Goal: Task Accomplishment & Management: Use online tool/utility

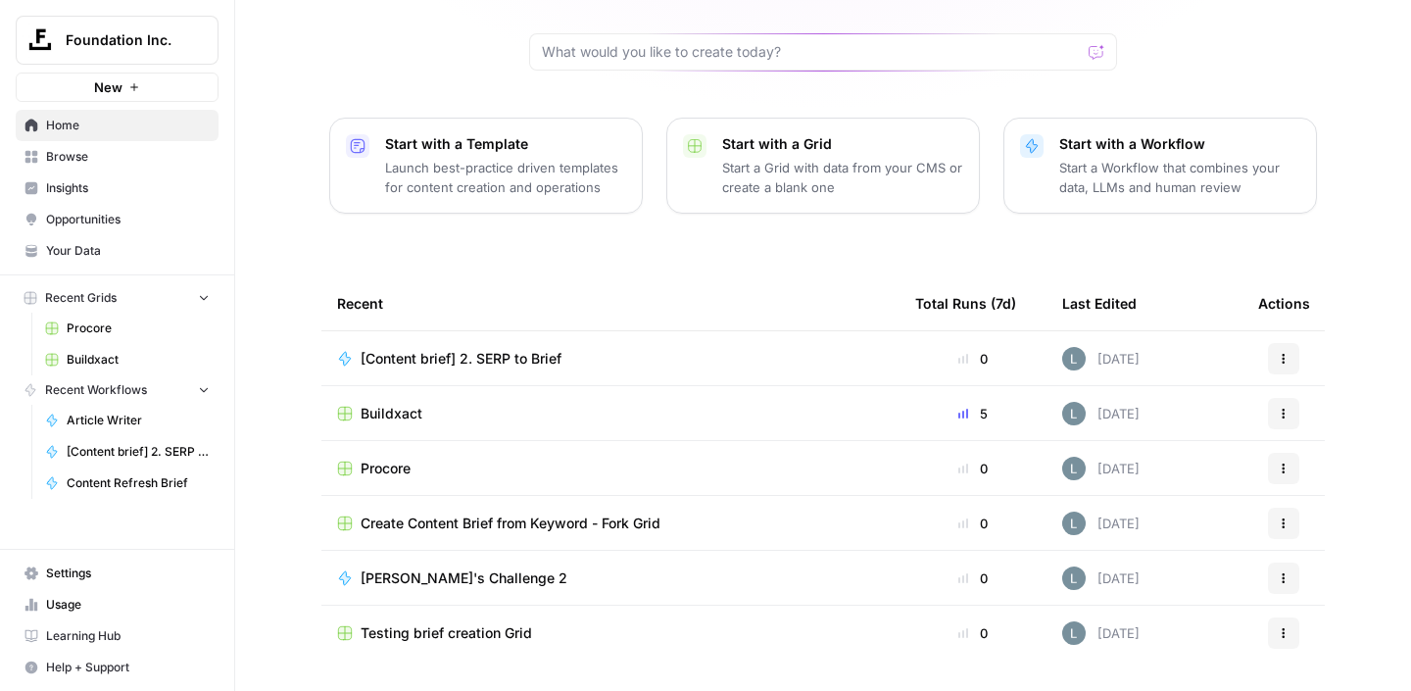
click at [390, 404] on span "Buildxact" at bounding box center [391, 414] width 62 height 20
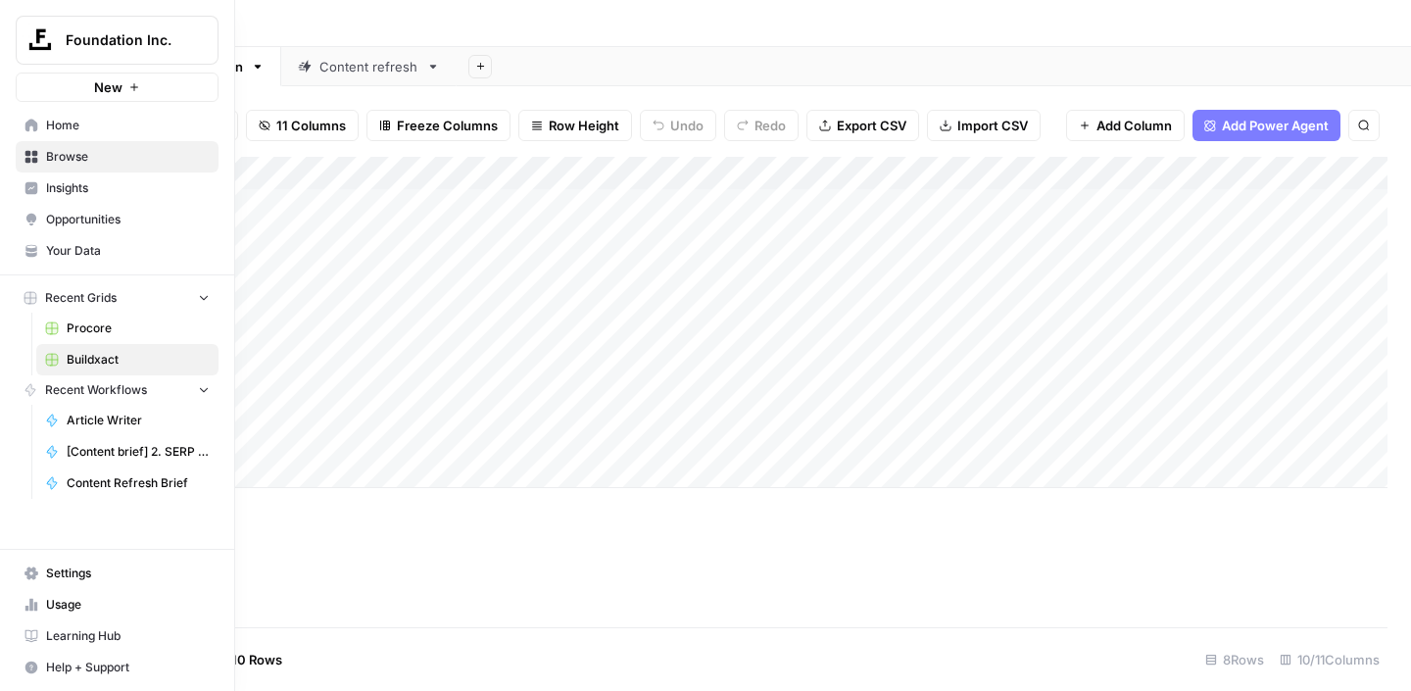
click at [69, 295] on span "Recent Grids" at bounding box center [81, 298] width 72 height 18
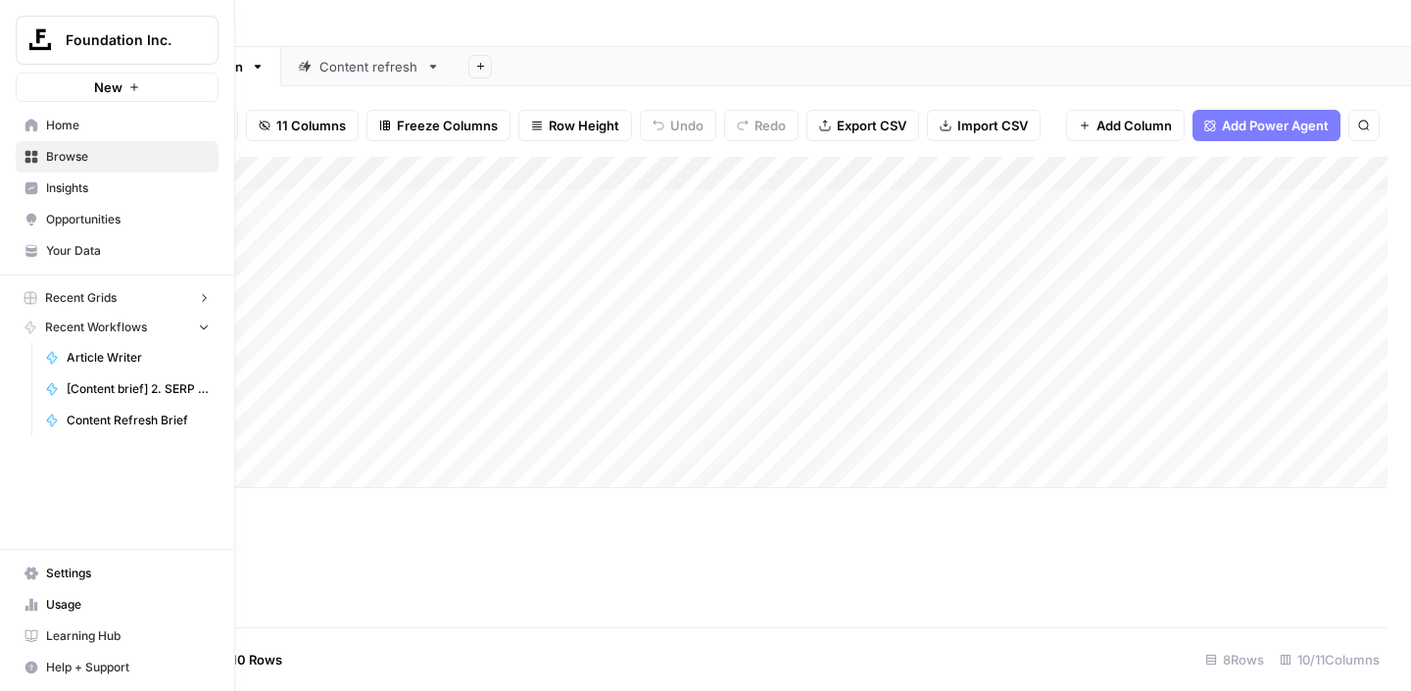
click at [69, 295] on span "Recent Grids" at bounding box center [81, 298] width 72 height 18
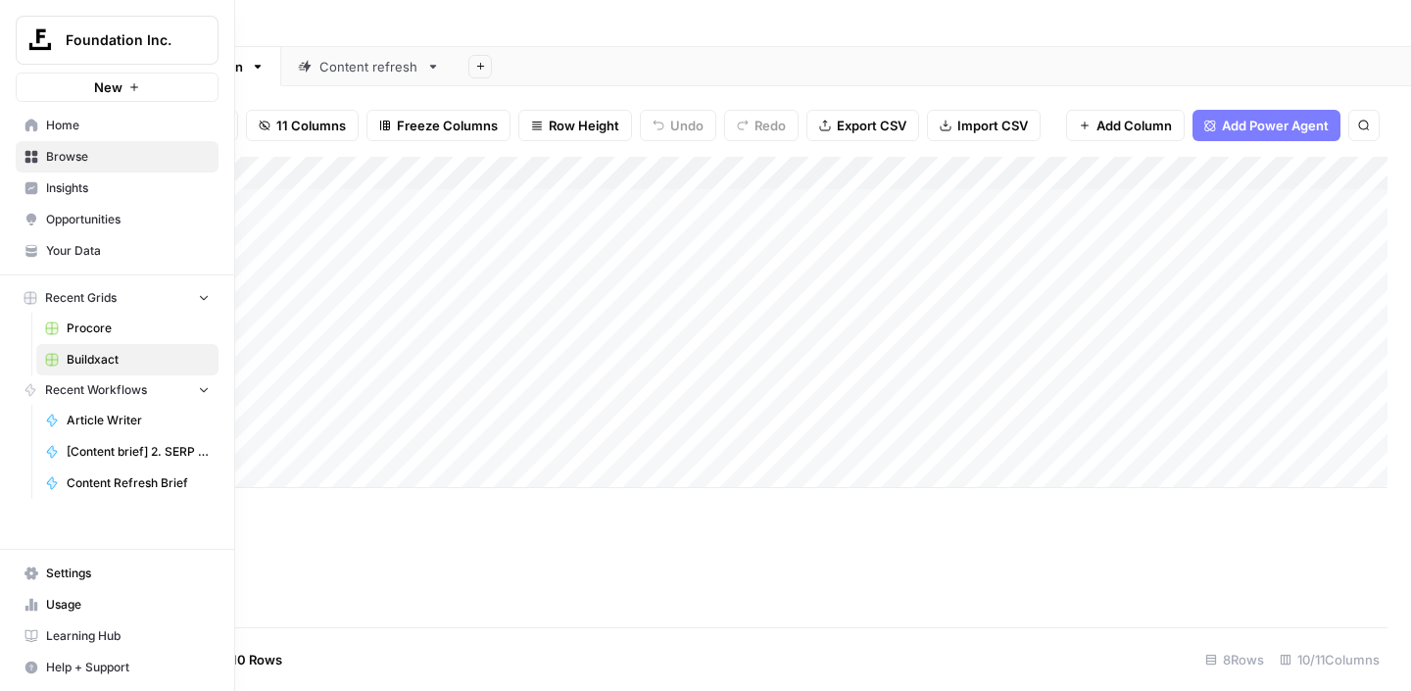
click at [110, 291] on span "Recent Grids" at bounding box center [81, 298] width 72 height 18
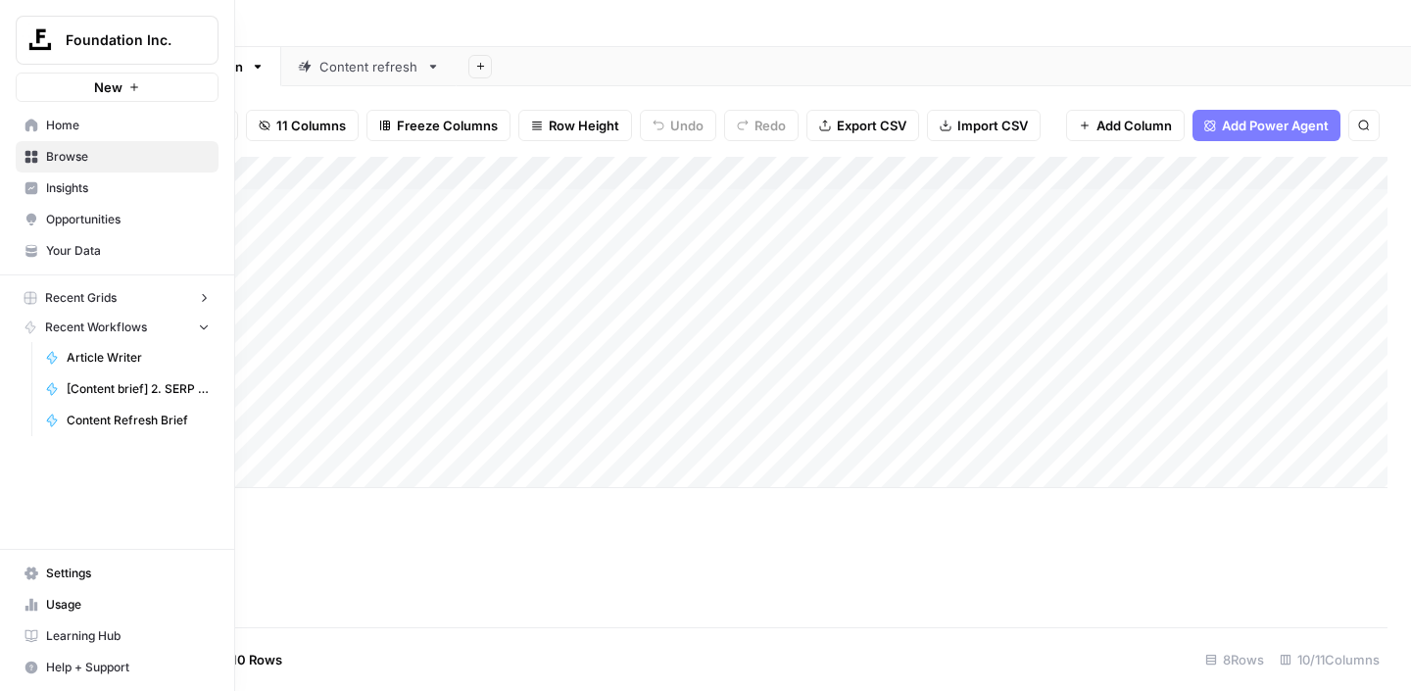
click at [110, 291] on span "Recent Grids" at bounding box center [81, 298] width 72 height 18
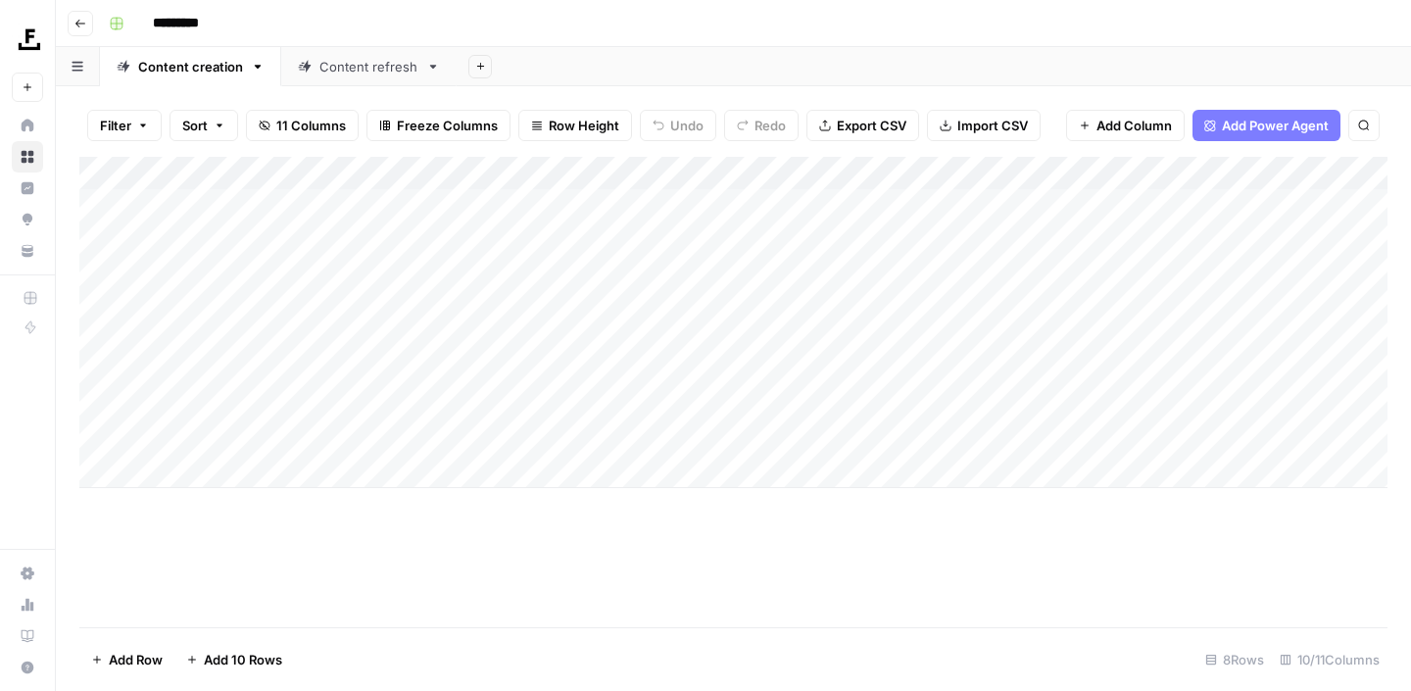
click at [28, 152] on icon at bounding box center [28, 157] width 13 height 13
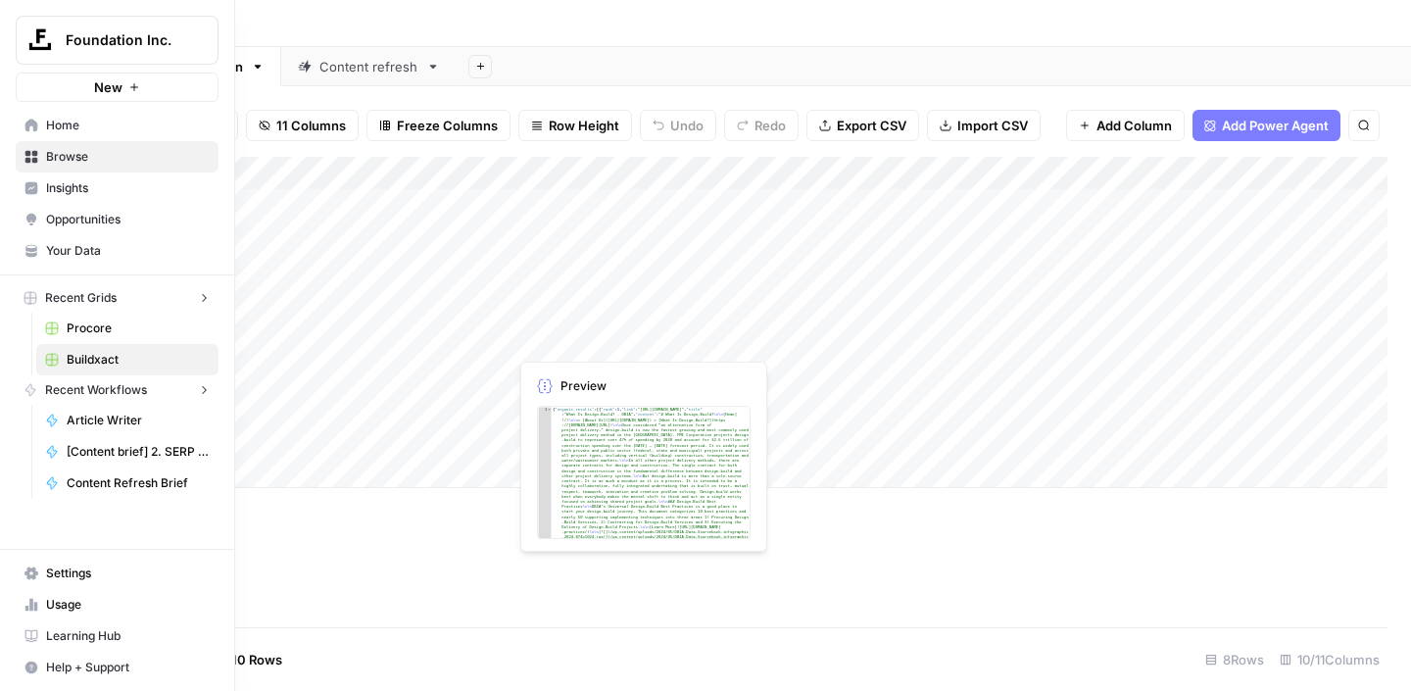
click at [28, 152] on icon at bounding box center [31, 157] width 13 height 13
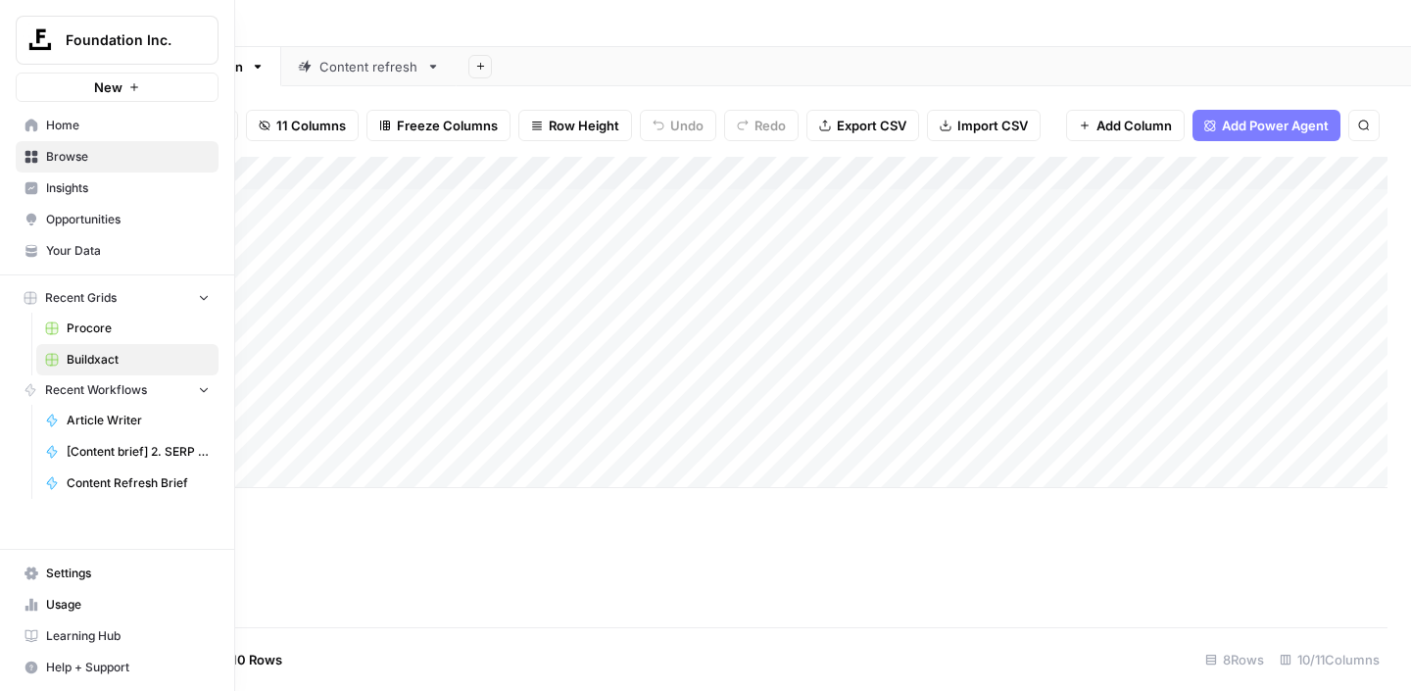
click at [28, 152] on icon at bounding box center [31, 157] width 13 height 13
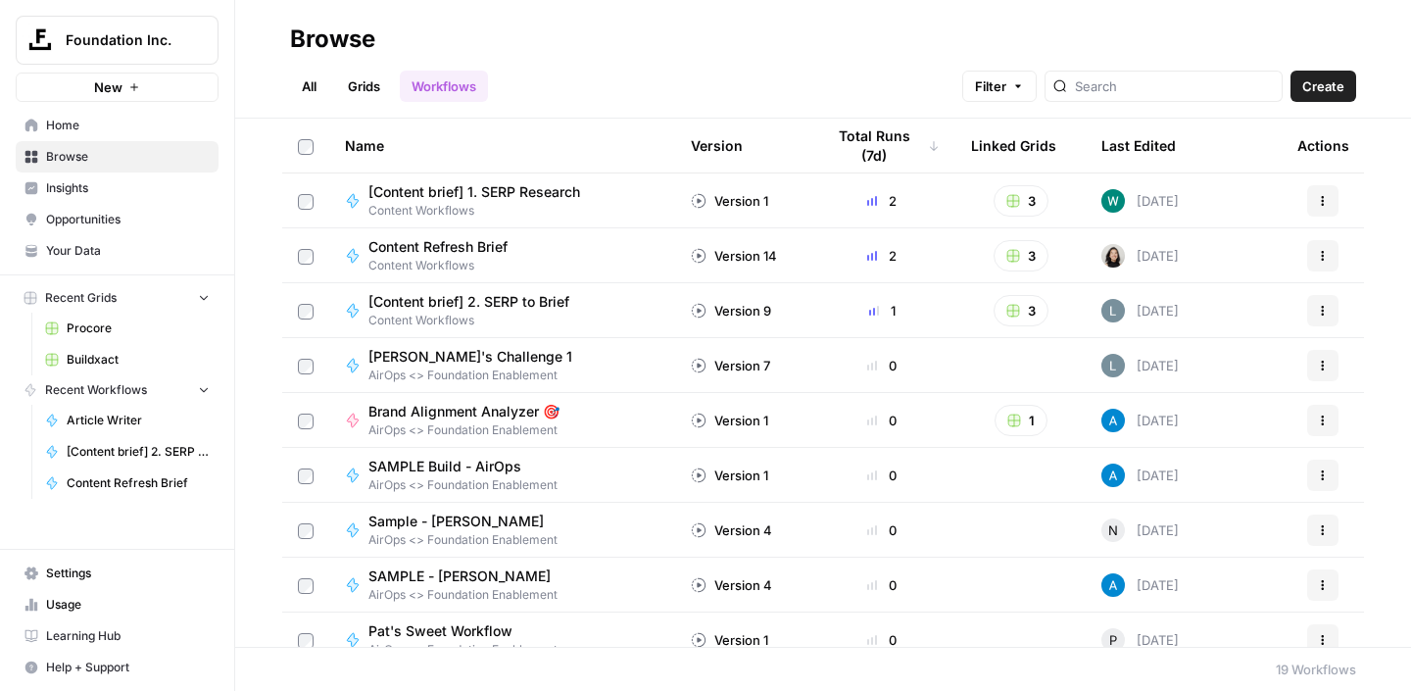
click at [363, 95] on link "Grids" at bounding box center [364, 86] width 56 height 31
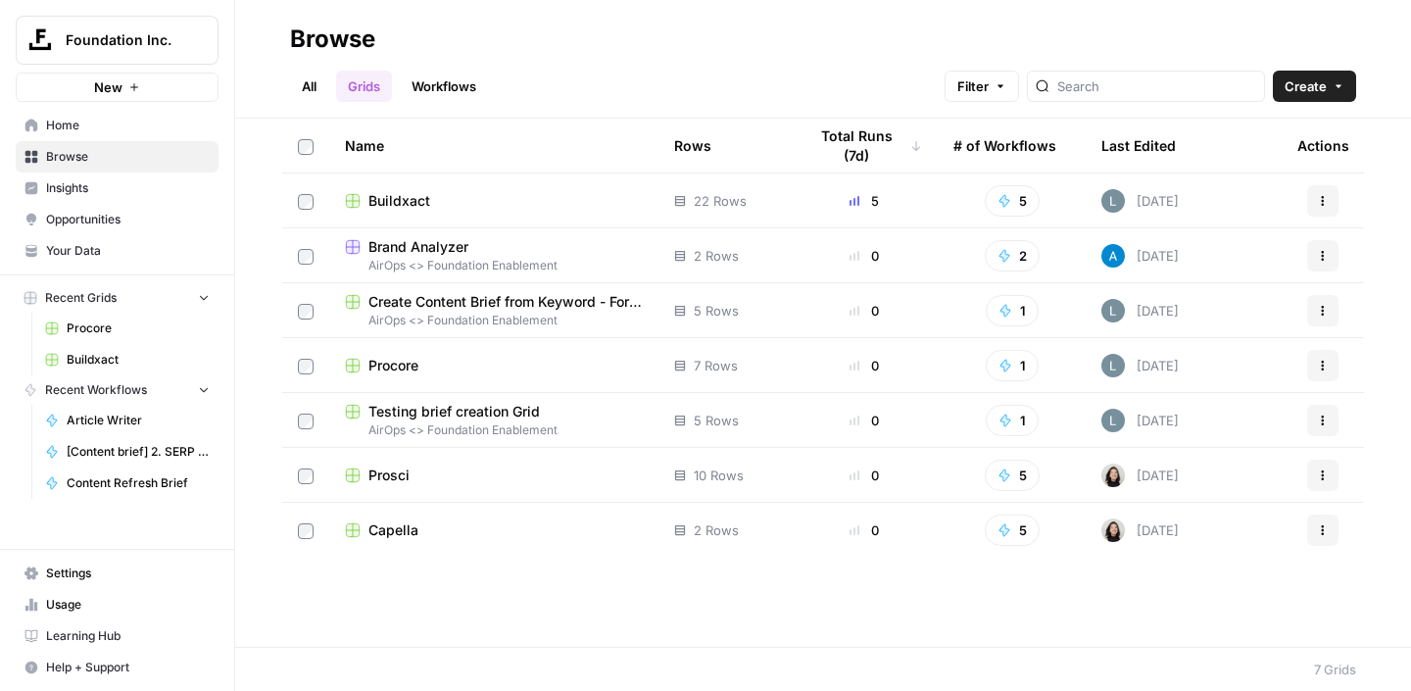
click at [1321, 531] on icon "button" at bounding box center [1323, 530] width 12 height 12
click at [404, 527] on span "Capella" at bounding box center [393, 530] width 50 height 20
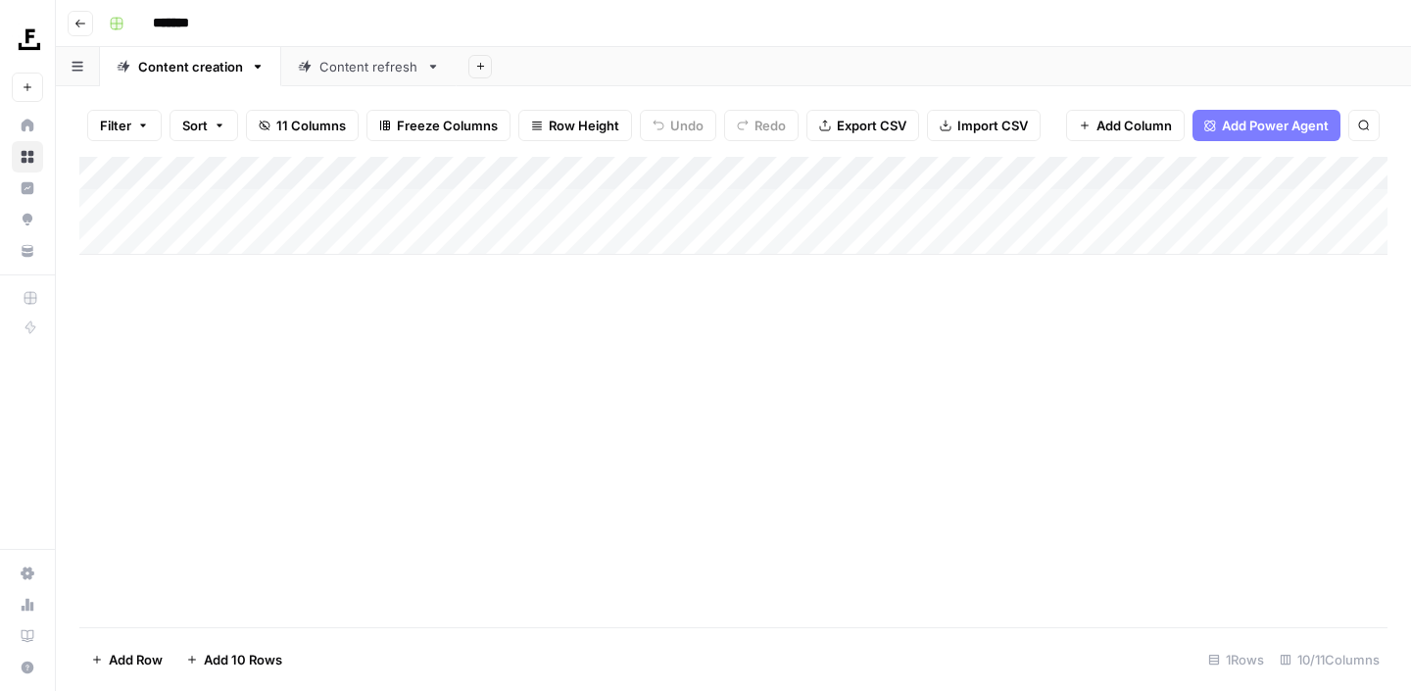
click at [467, 173] on div "Add Column" at bounding box center [733, 206] width 1308 height 98
click at [599, 390] on div "Add Column" at bounding box center [733, 392] width 1308 height 470
click at [471, 171] on div "Add Column" at bounding box center [733, 206] width 1308 height 98
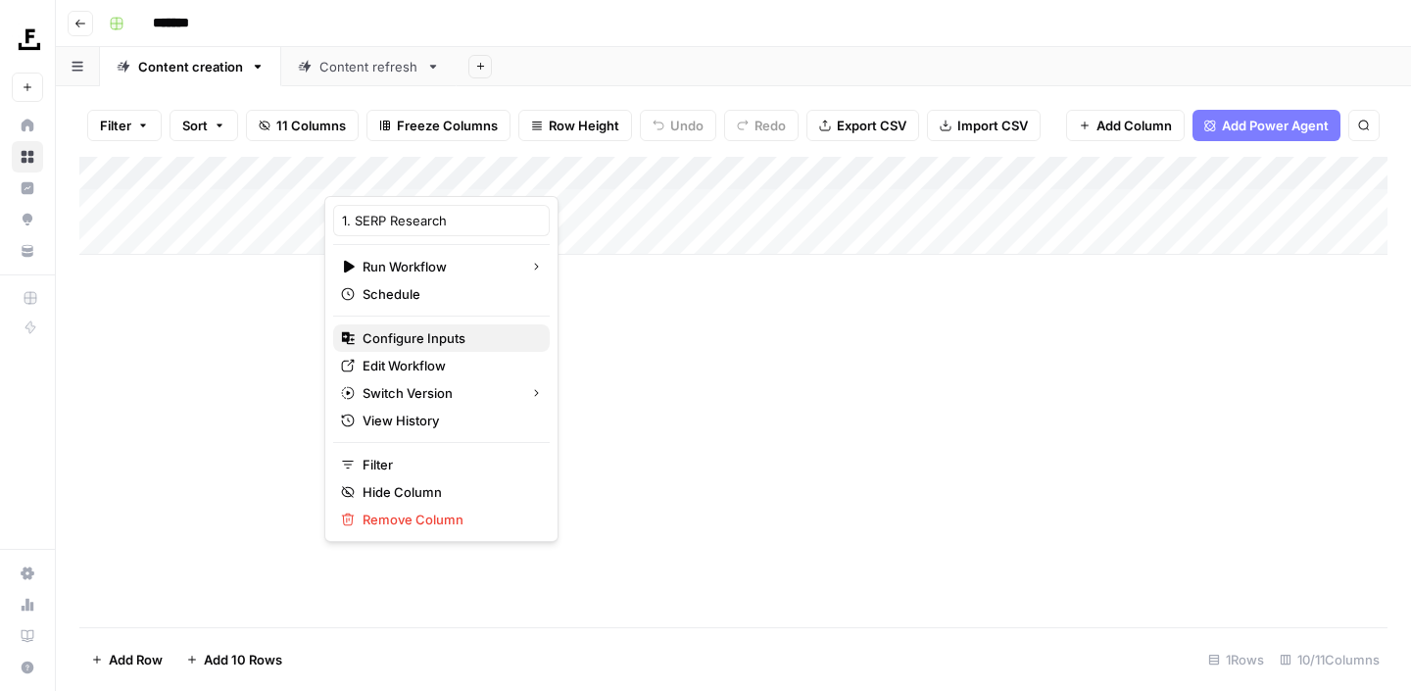
click at [450, 336] on span "Configure Inputs" at bounding box center [447, 338] width 171 height 20
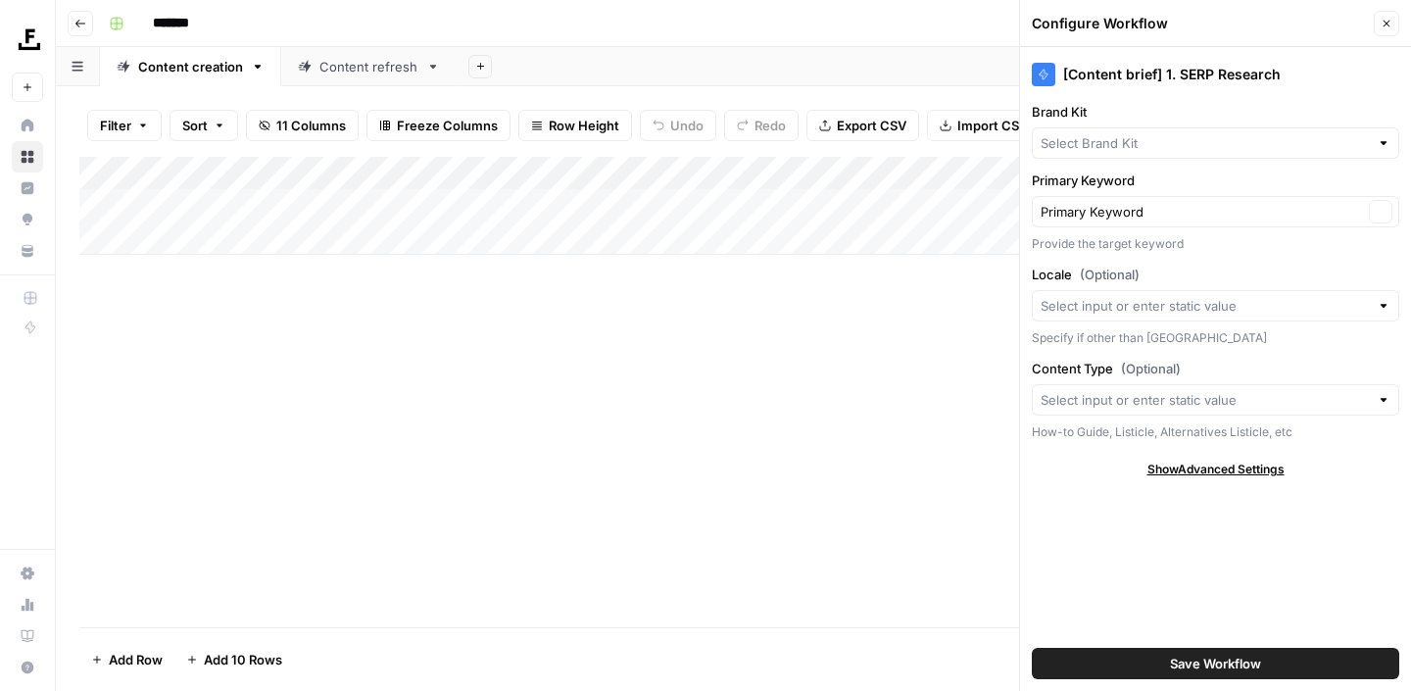
type input "Buildxact"
click at [1245, 156] on div "Buildxact Clear" at bounding box center [1215, 142] width 367 height 31
click at [1122, 266] on span "Capella" at bounding box center [1211, 272] width 326 height 20
type input "Capella"
click at [1140, 648] on button "Save Workflow" at bounding box center [1215, 663] width 367 height 31
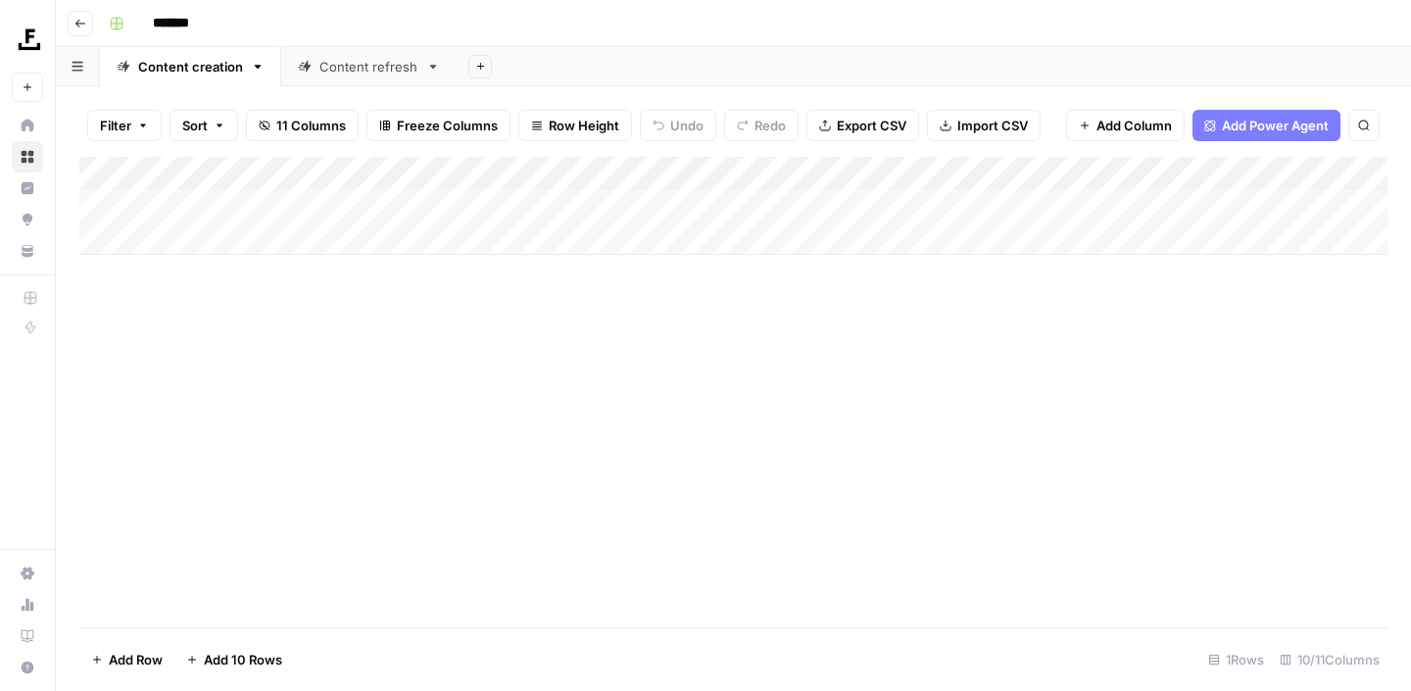
click at [27, 158] on icon at bounding box center [28, 157] width 14 height 14
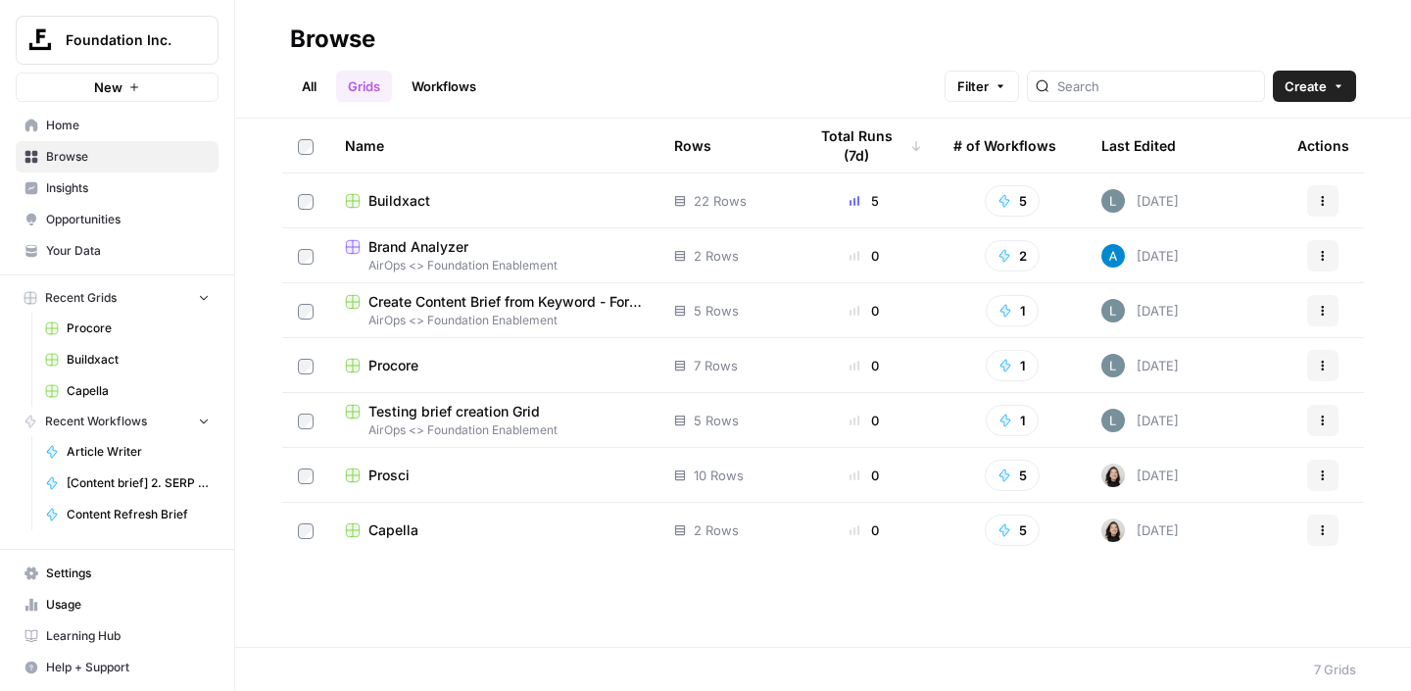
click at [401, 372] on span "Procore" at bounding box center [393, 366] width 50 height 20
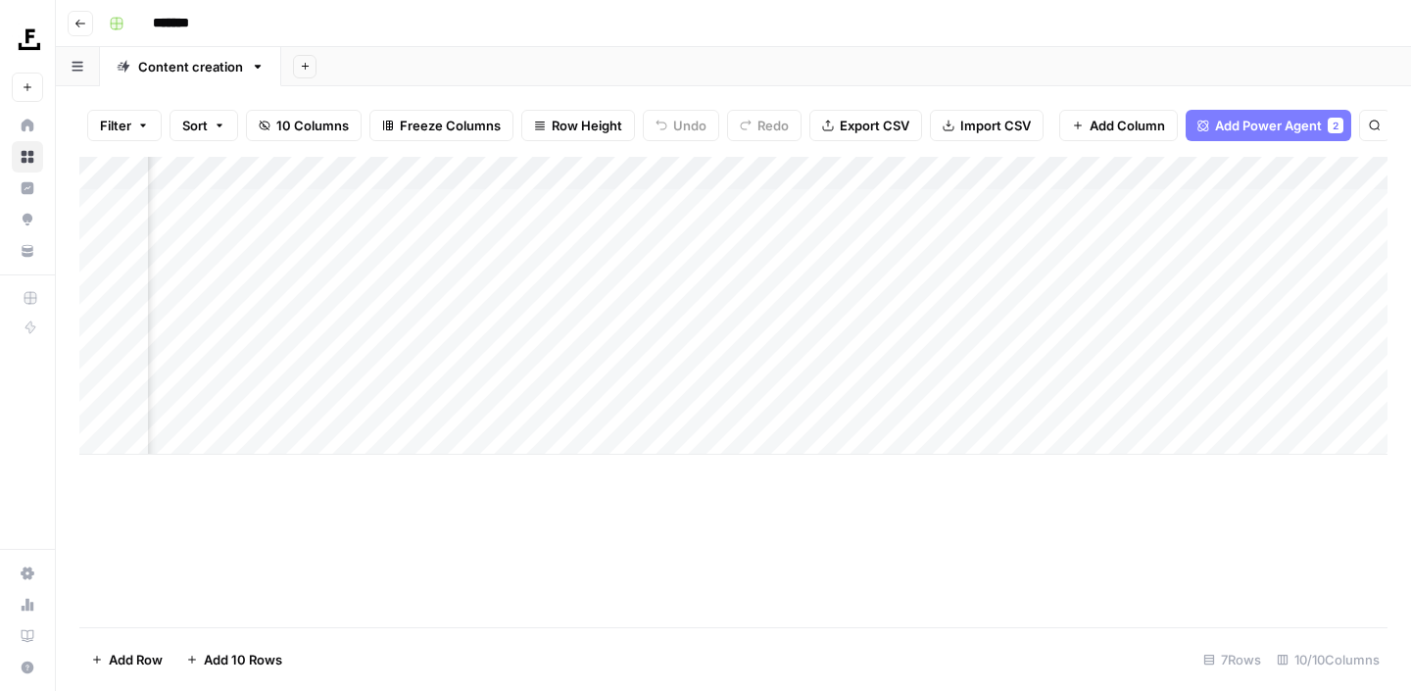
scroll to position [0, 212]
click at [540, 371] on div "Add Column" at bounding box center [733, 306] width 1308 height 298
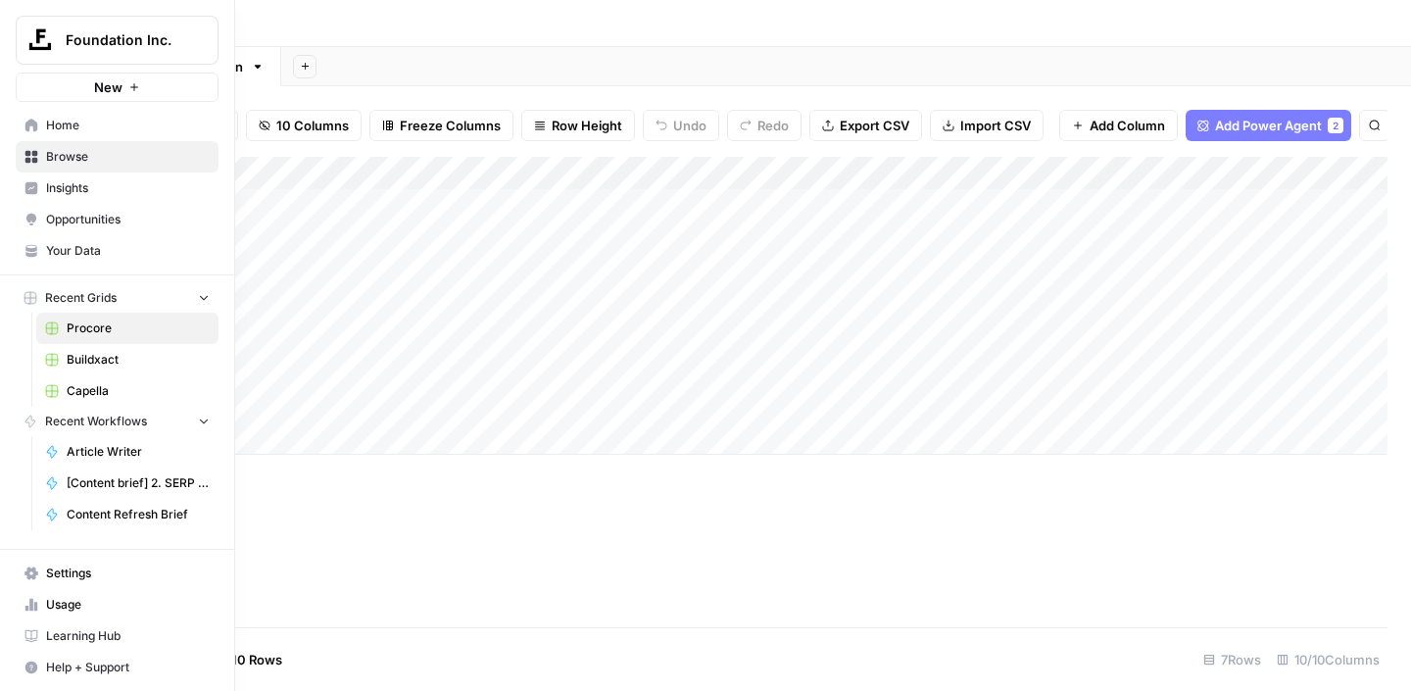
click at [101, 357] on span "Buildxact" at bounding box center [138, 360] width 143 height 18
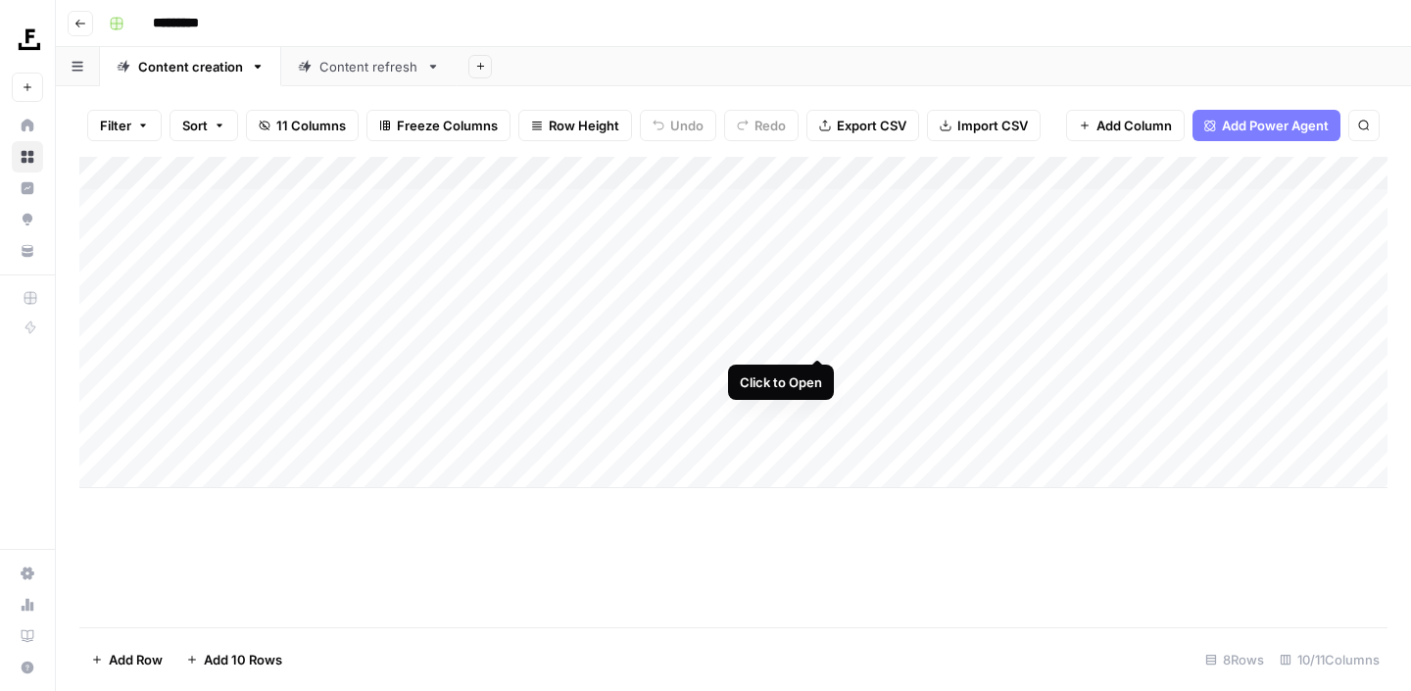
click at [821, 337] on div "Add Column" at bounding box center [733, 322] width 1308 height 331
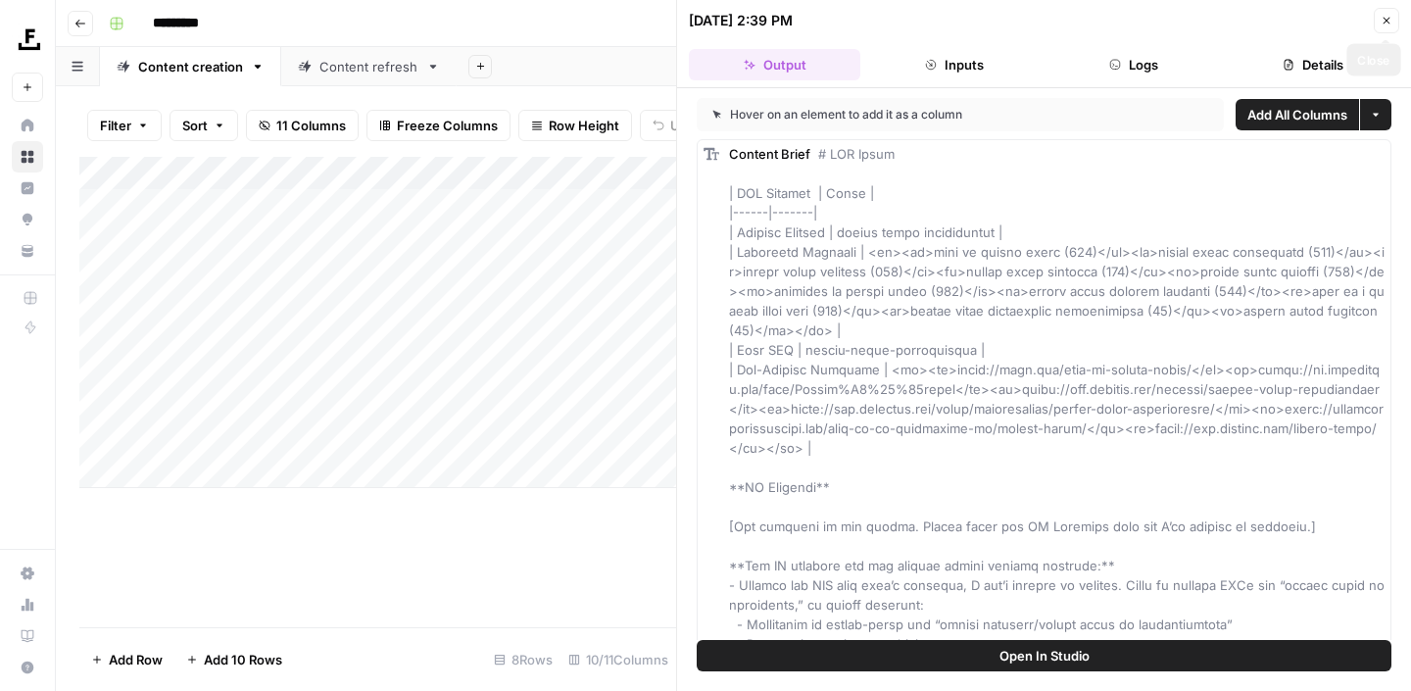
click at [1384, 24] on icon "button" at bounding box center [1386, 21] width 12 height 12
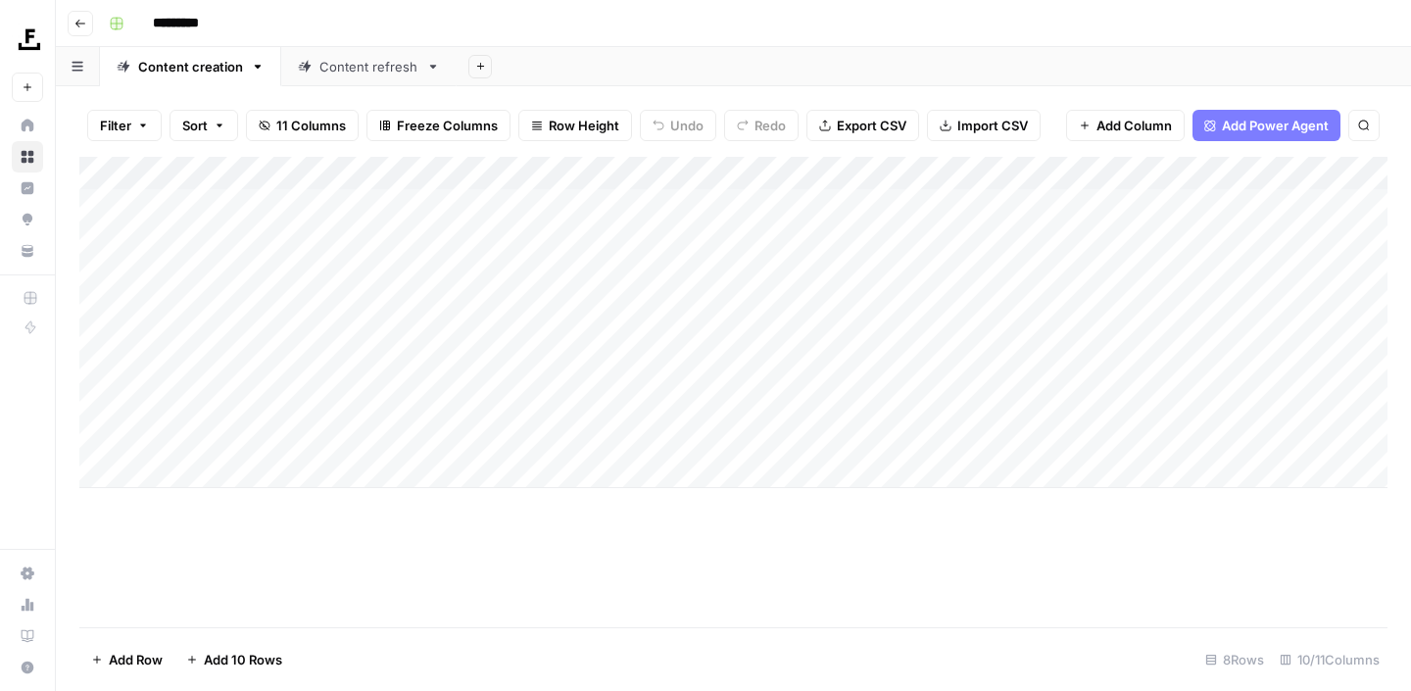
click at [1020, 342] on div "Add Column" at bounding box center [733, 322] width 1308 height 331
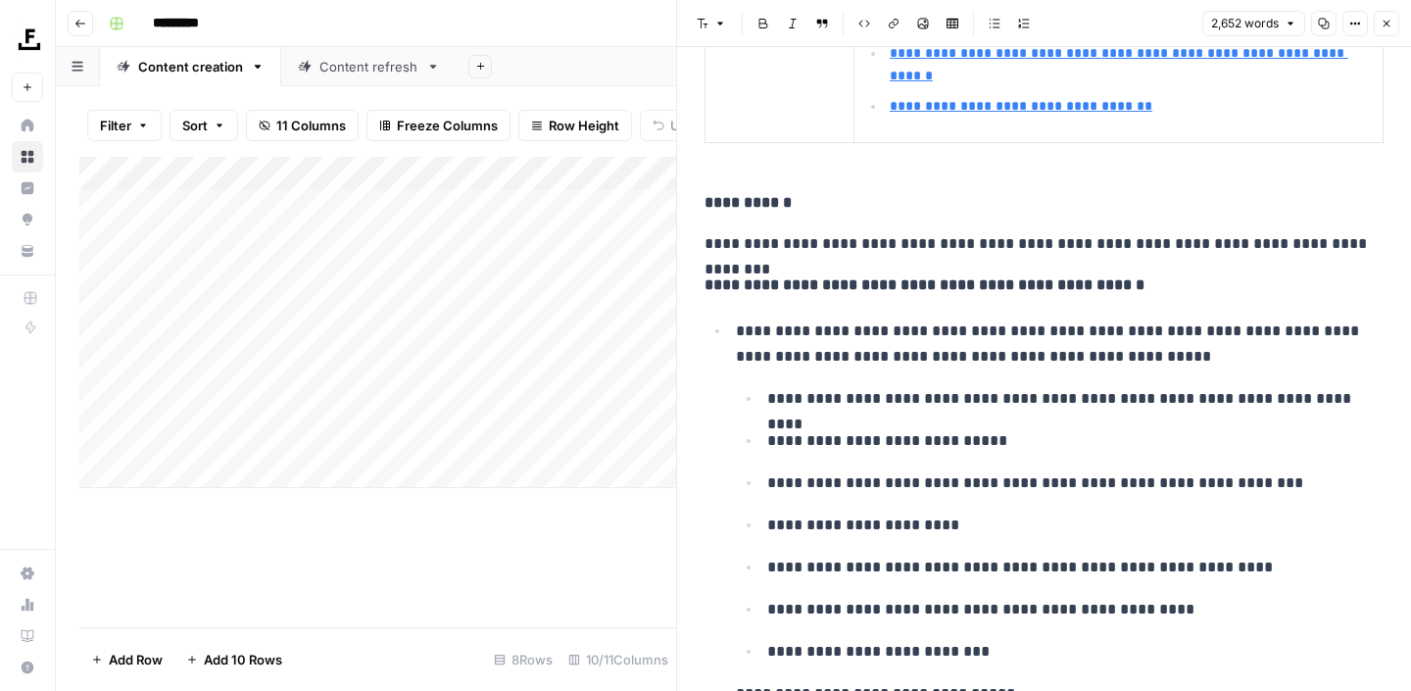
scroll to position [638, 0]
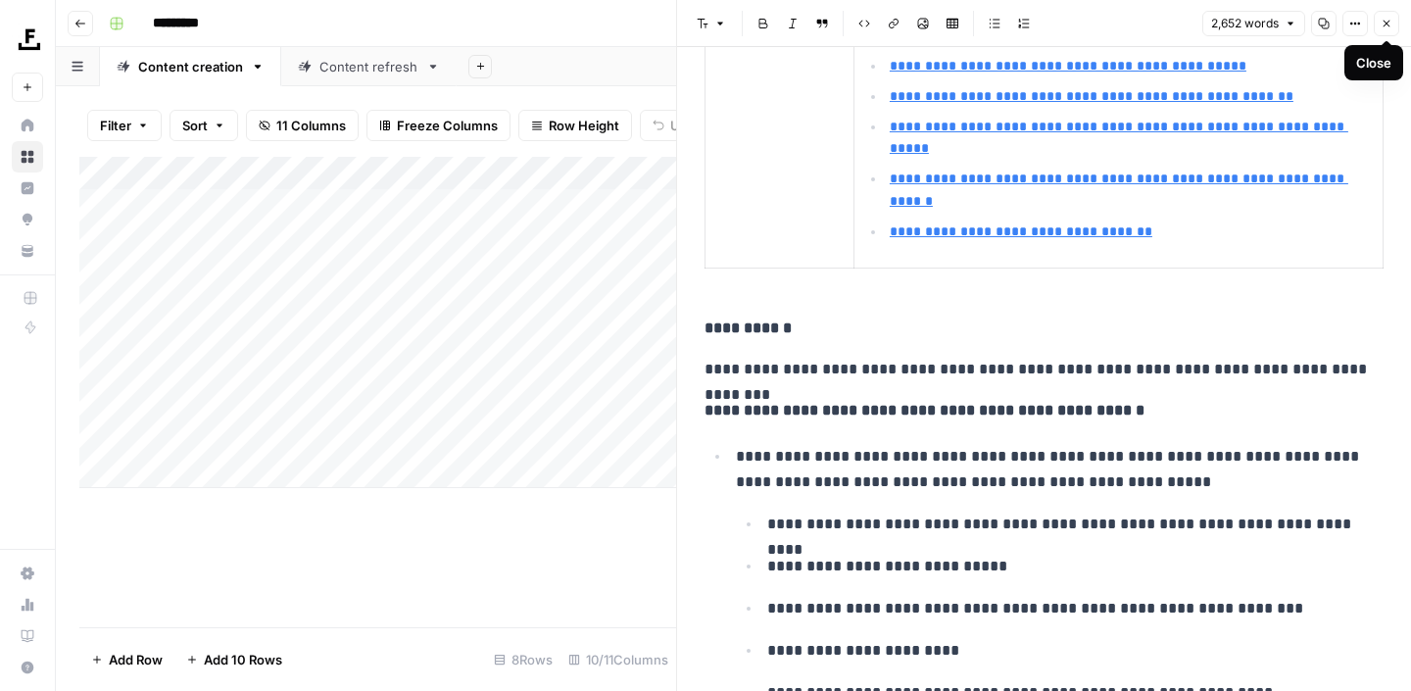
click at [1391, 27] on icon "button" at bounding box center [1386, 24] width 12 height 12
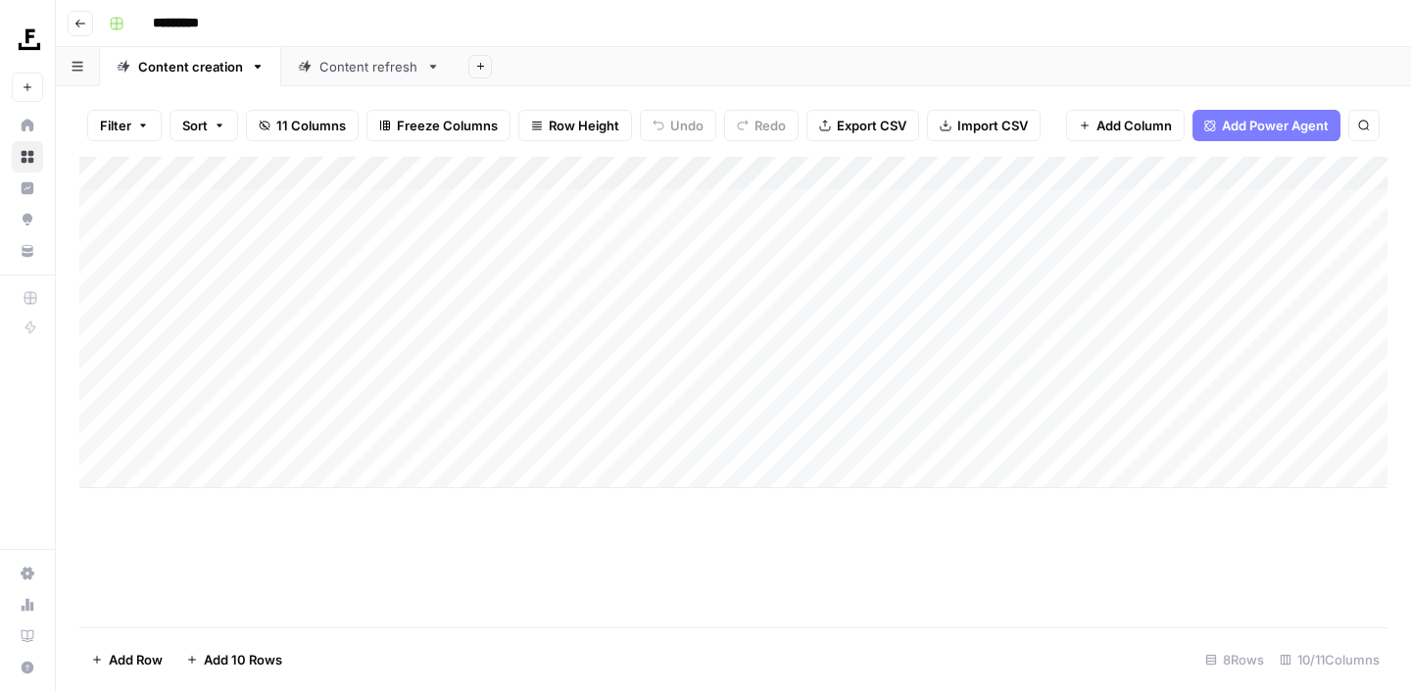
click at [1017, 270] on div "Add Column" at bounding box center [733, 322] width 1308 height 331
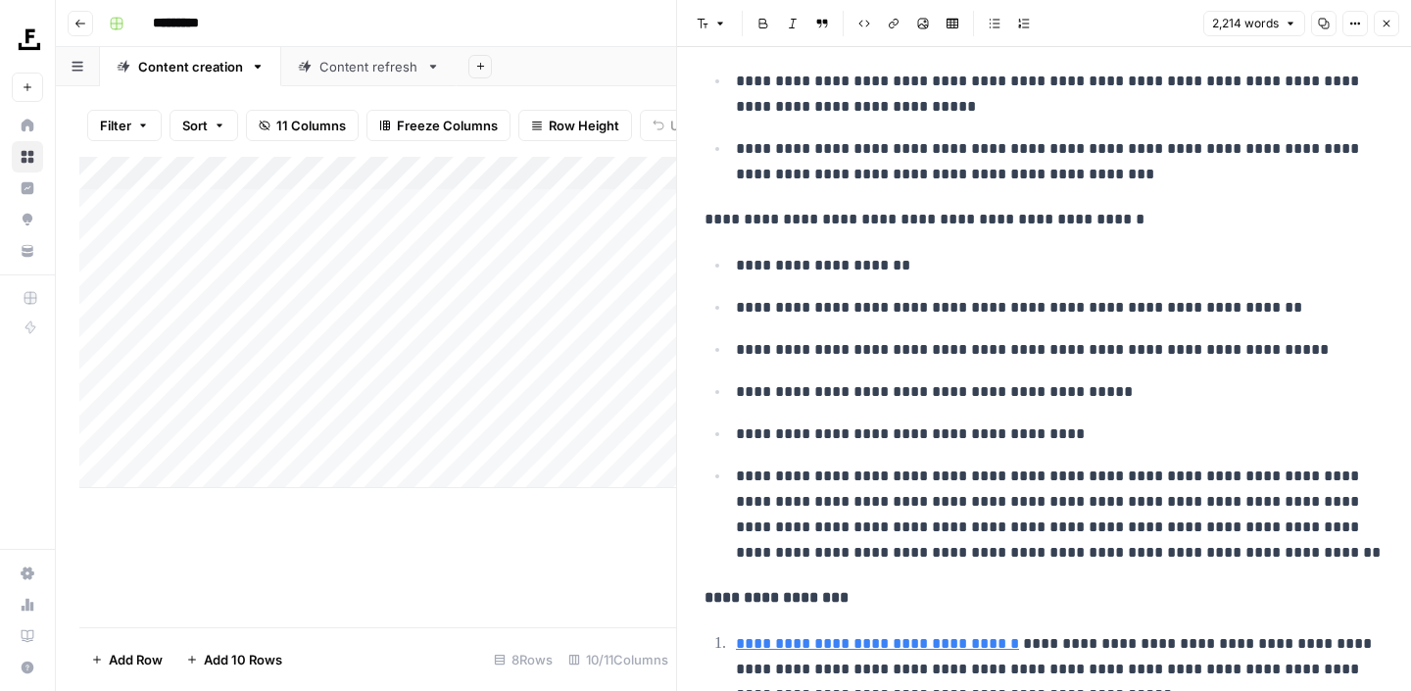
scroll to position [2211, 0]
